Goal: Transaction & Acquisition: Purchase product/service

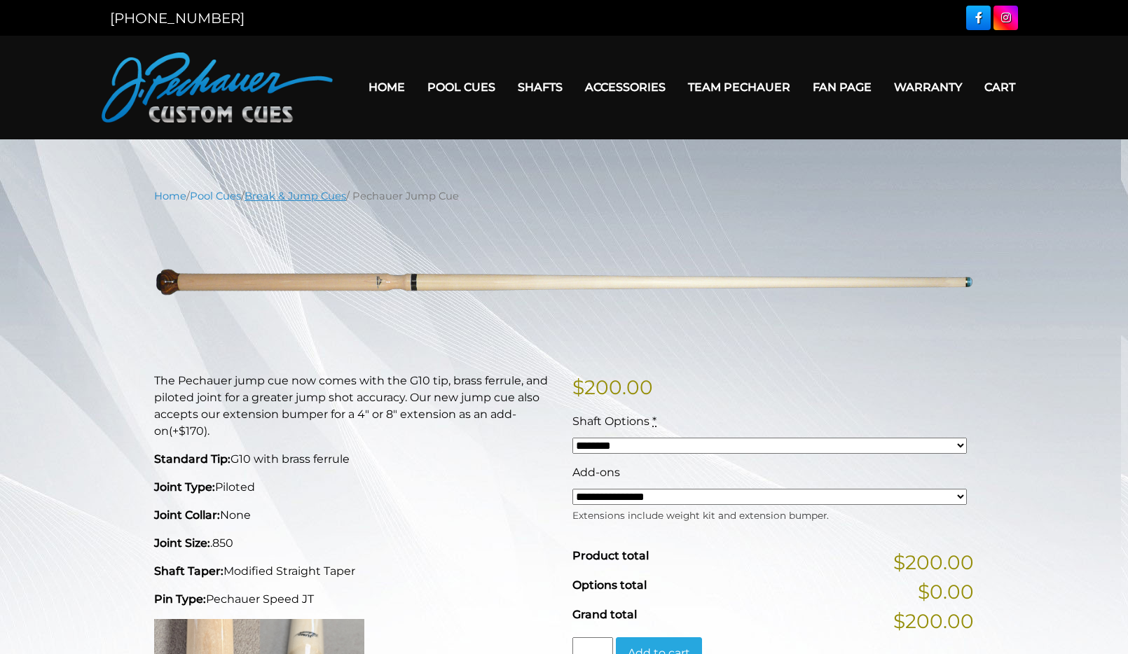
click at [333, 198] on link "Break & Jump Cues" at bounding box center [295, 196] width 102 height 13
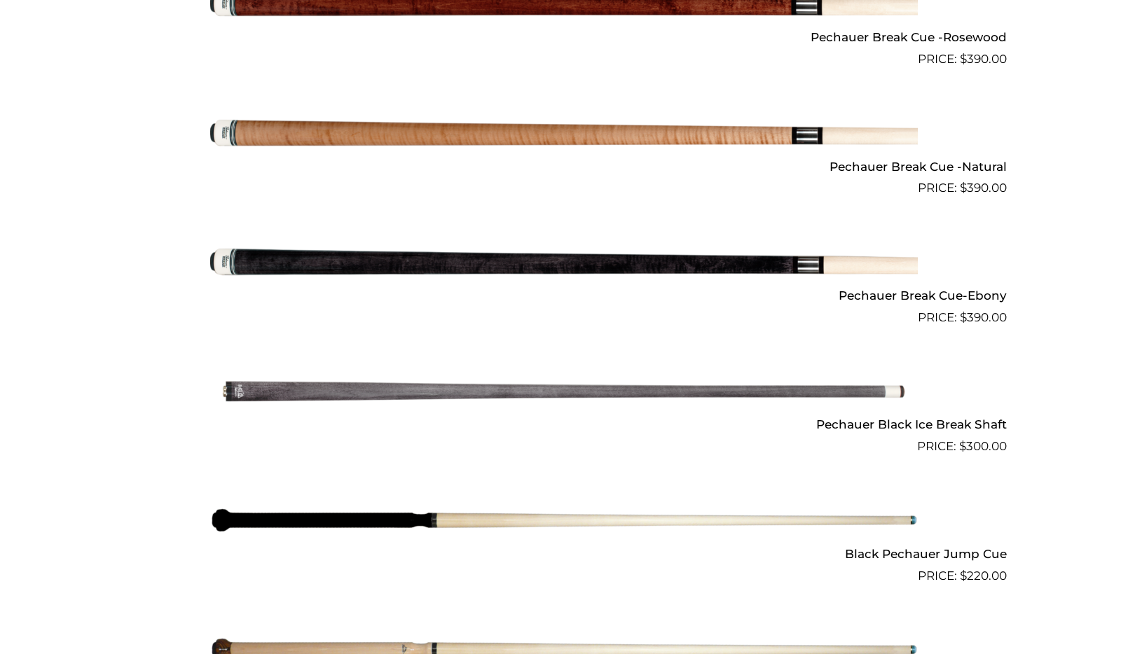
scroll to position [845, 0]
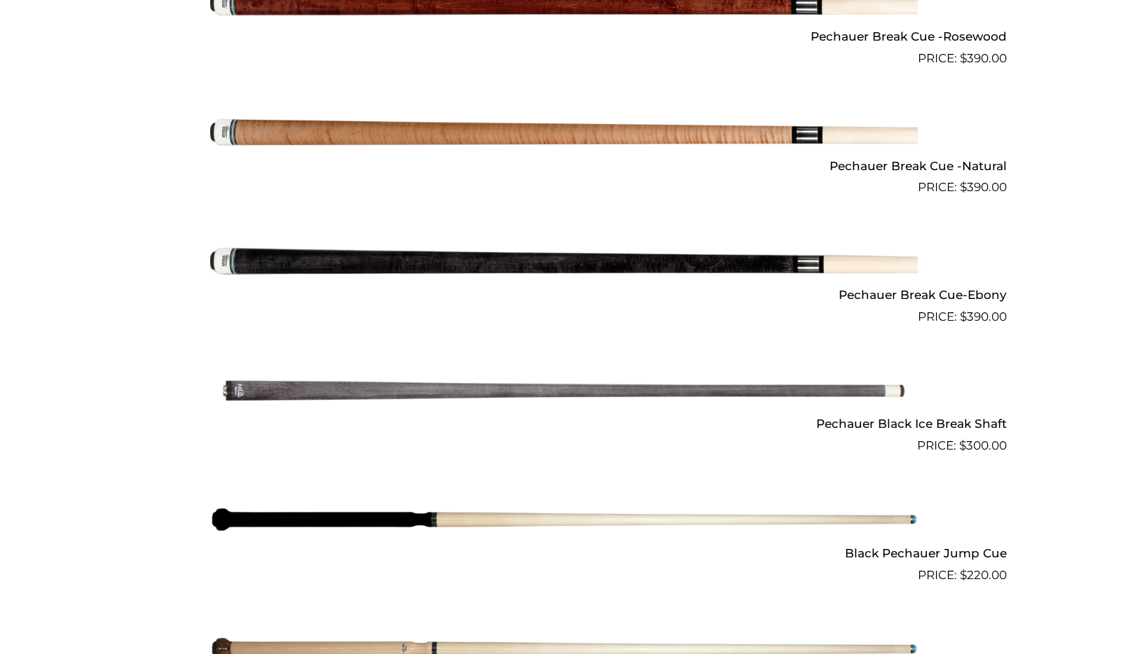
click at [377, 520] on img at bounding box center [563, 520] width 707 height 118
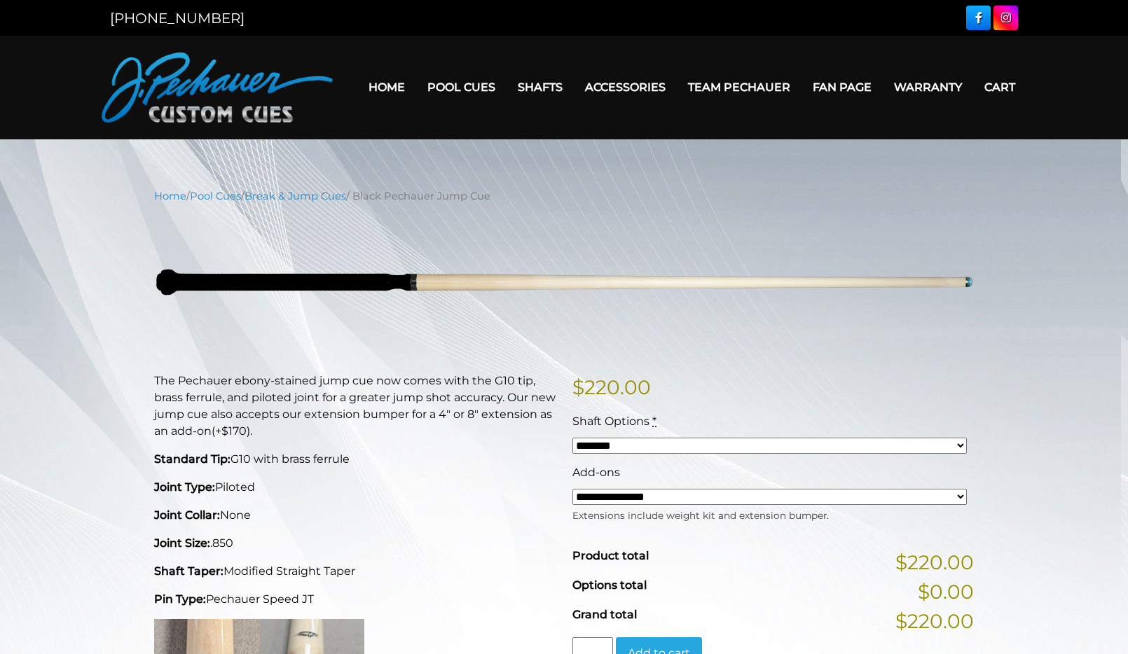
click at [747, 497] on select "**********" at bounding box center [769, 497] width 394 height 16
drag, startPoint x: 753, startPoint y: 347, endPoint x: 747, endPoint y: 354, distance: 9.5
click at [753, 347] on img at bounding box center [563, 282] width 819 height 137
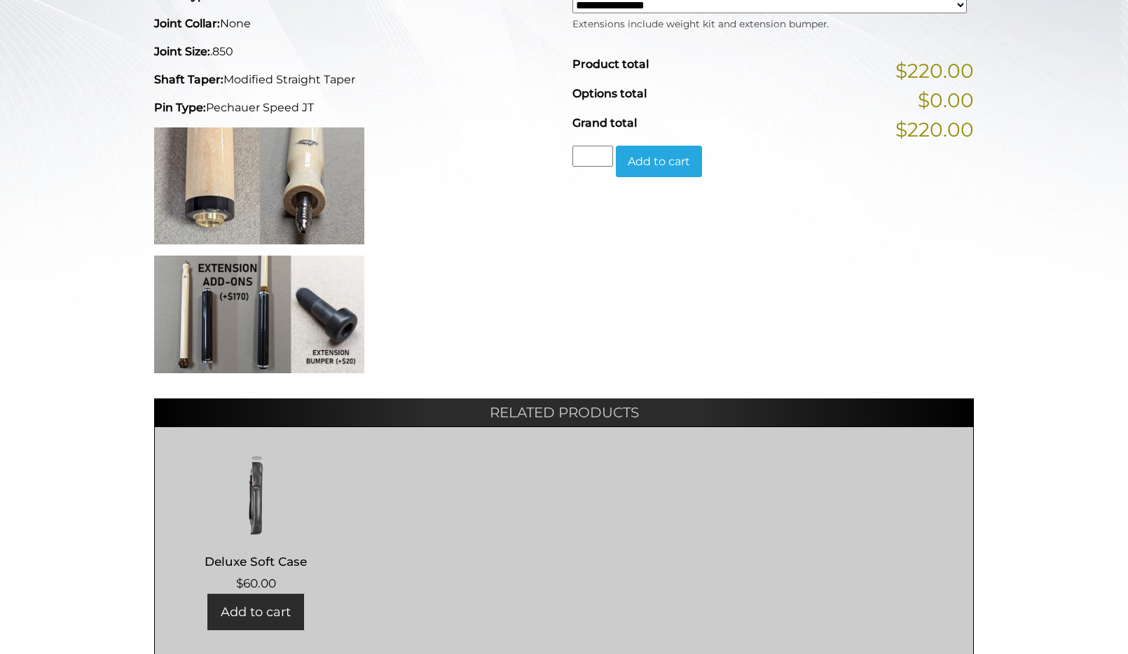
scroll to position [492, 0]
